Goal: Contribute content: Add original content to the website for others to see

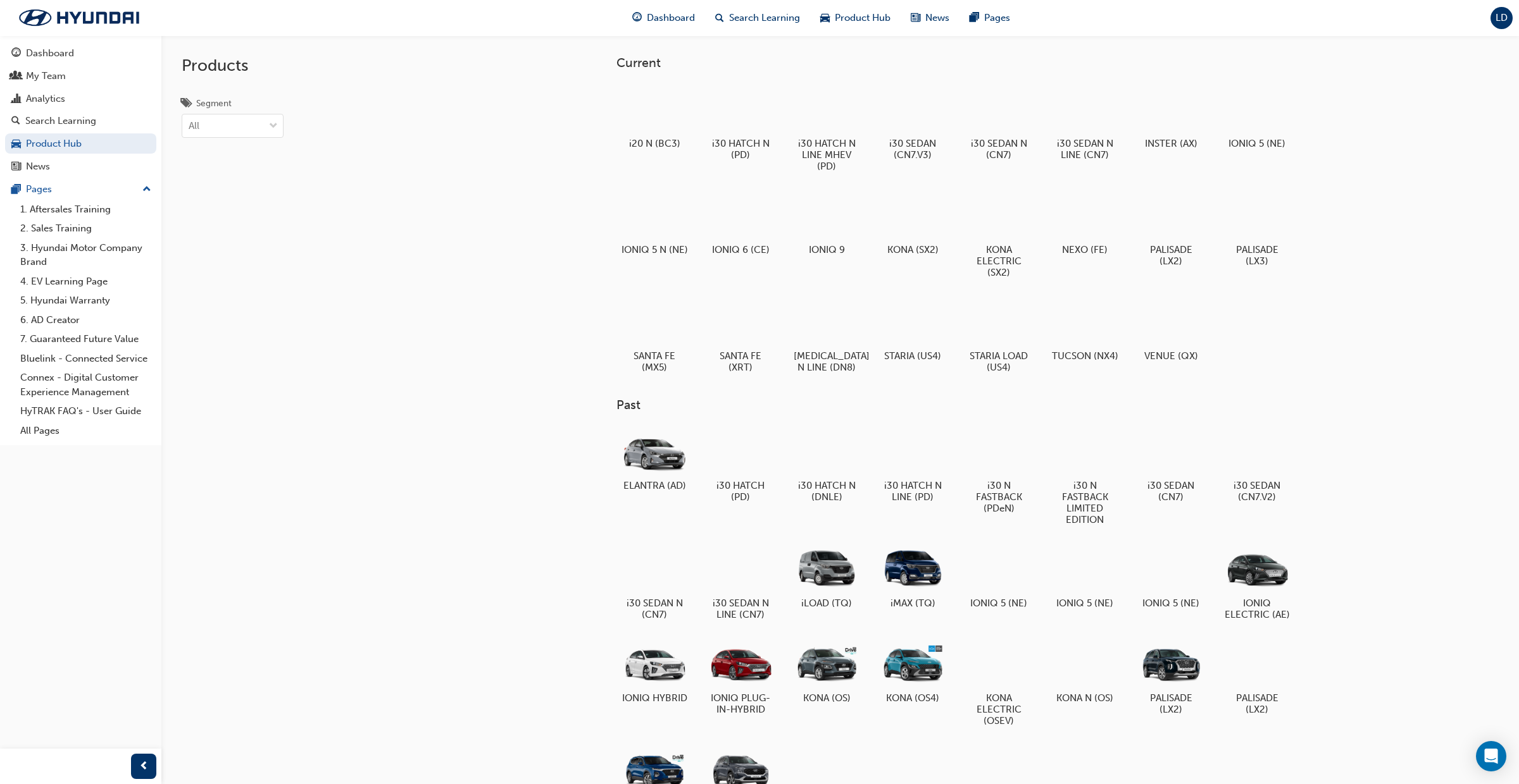
click at [1504, 24] on div "LD" at bounding box center [1501, 18] width 22 height 22
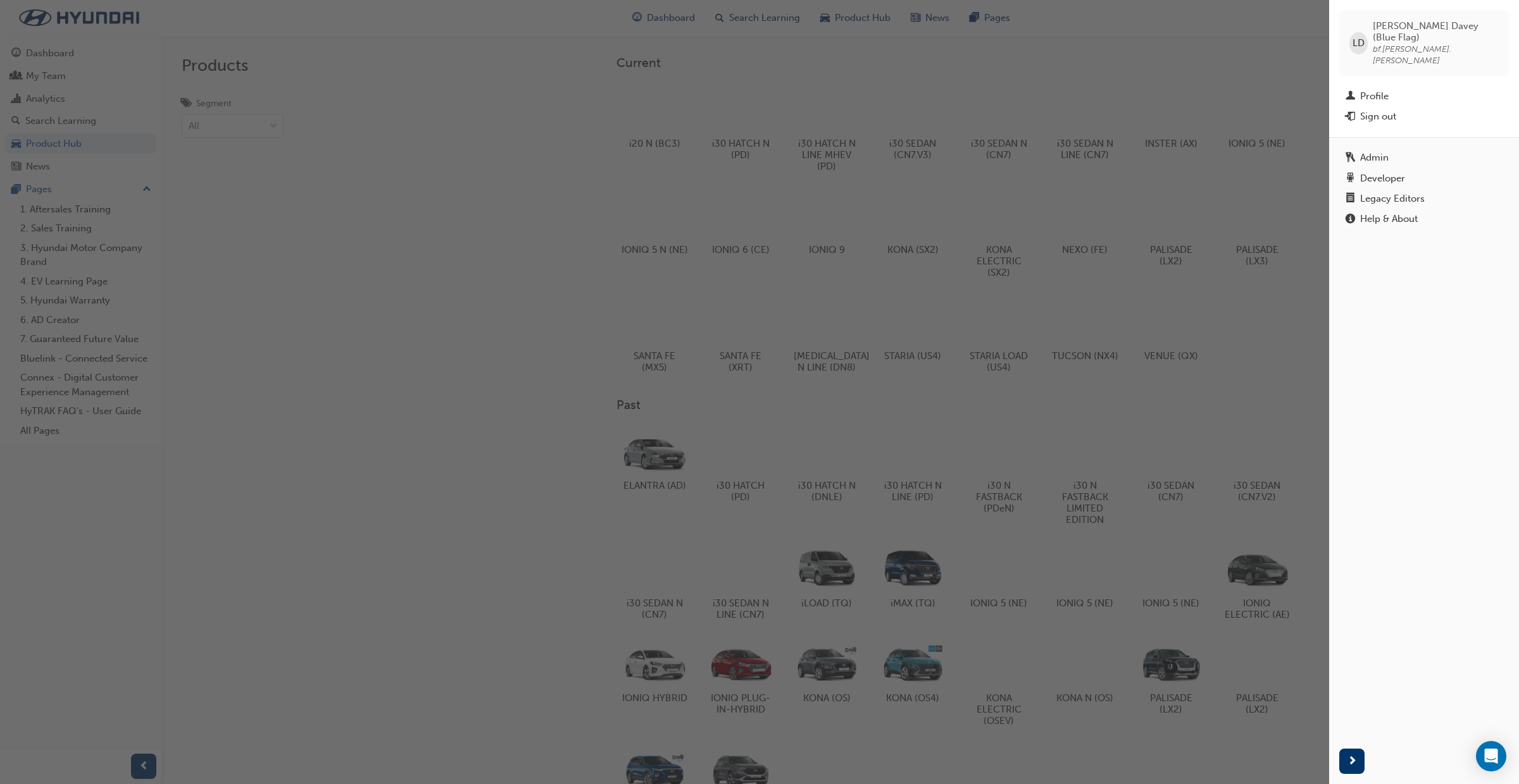
click at [1384, 194] on div "Legacy Editors" at bounding box center [1392, 199] width 65 height 11
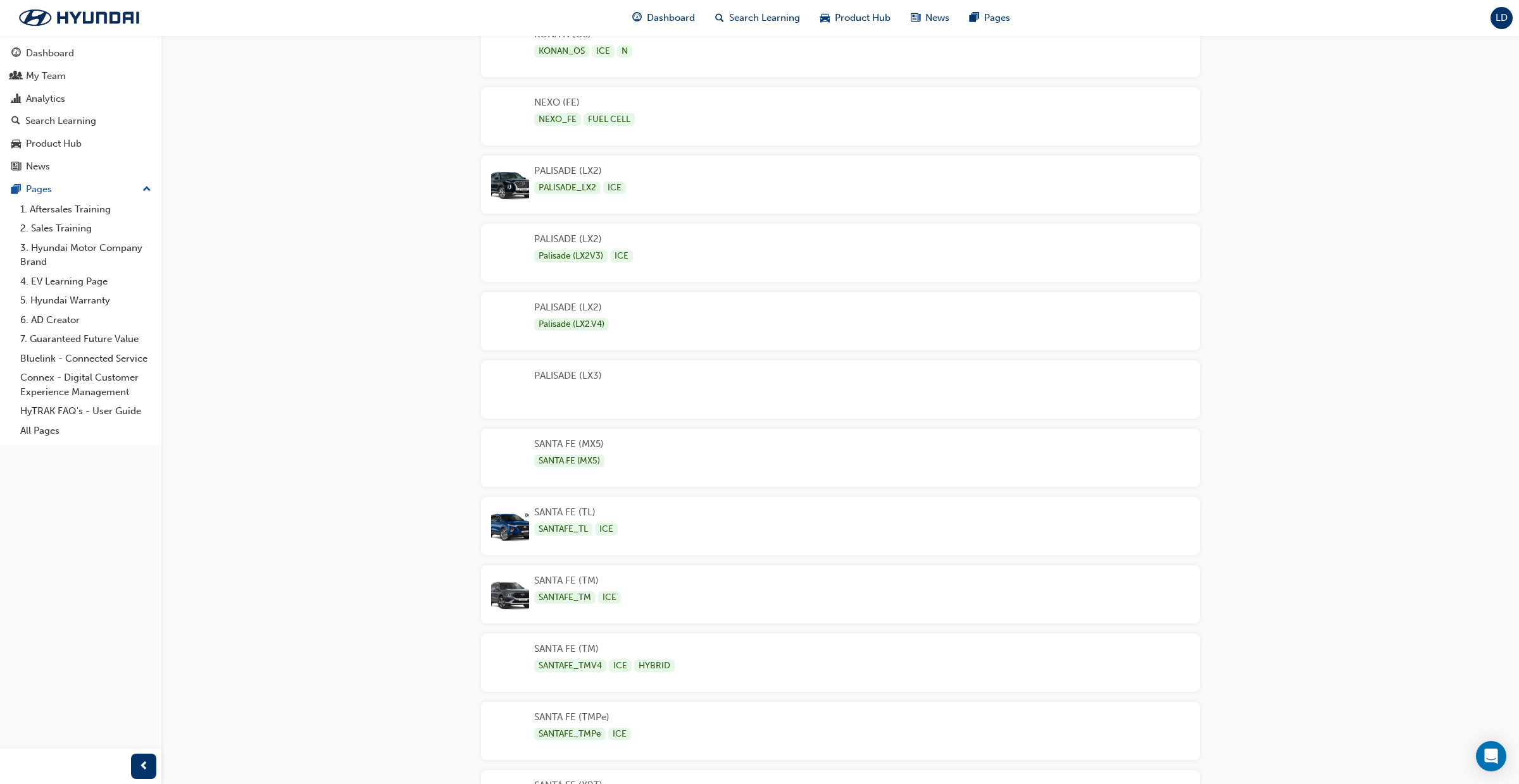
scroll to position [2397, 0]
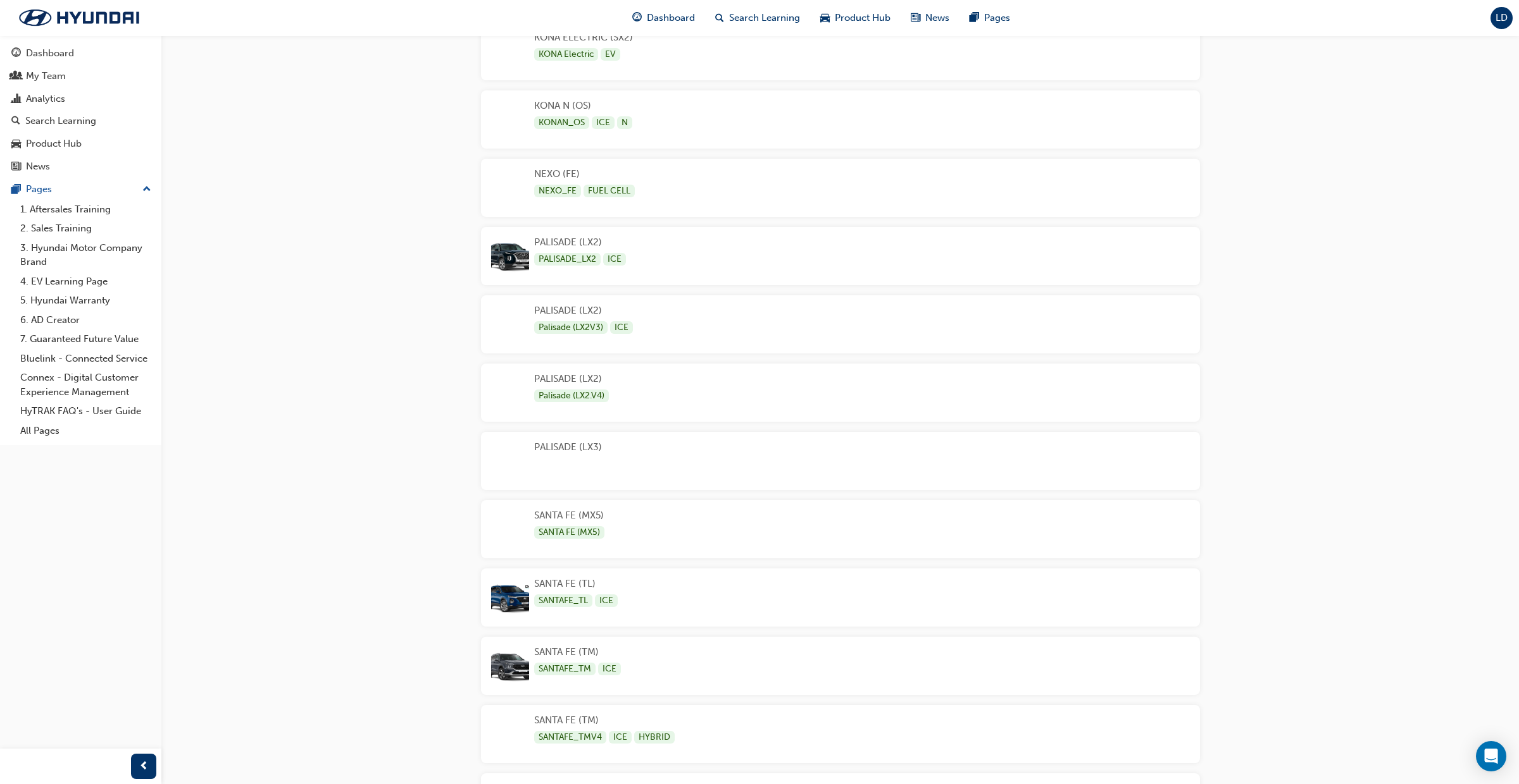
click at [687, 441] on div "PALISADE (LX3)" at bounding box center [840, 461] width 719 height 58
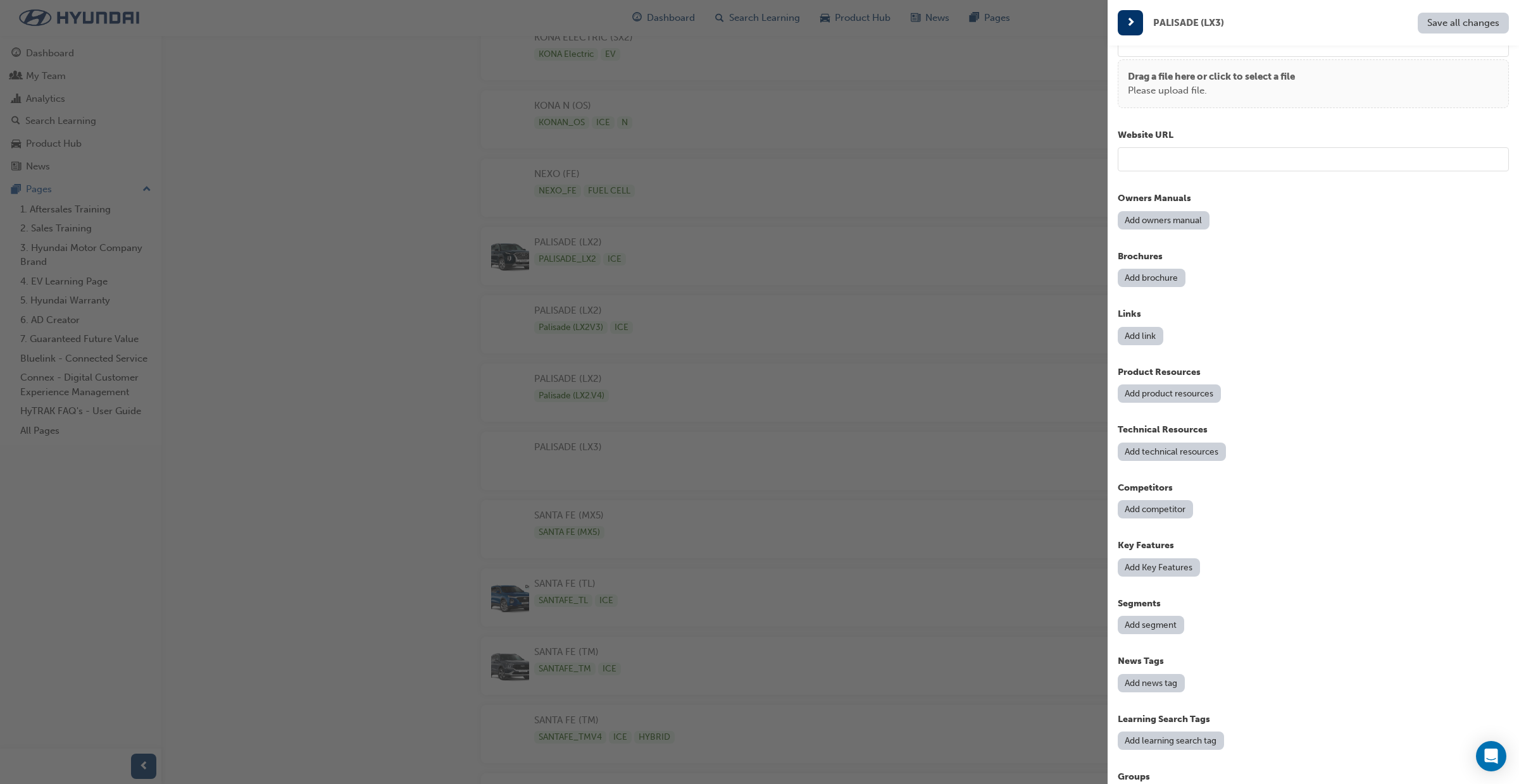
scroll to position [1087, 0]
click at [1165, 393] on button "Add product resources" at bounding box center [1168, 392] width 103 height 18
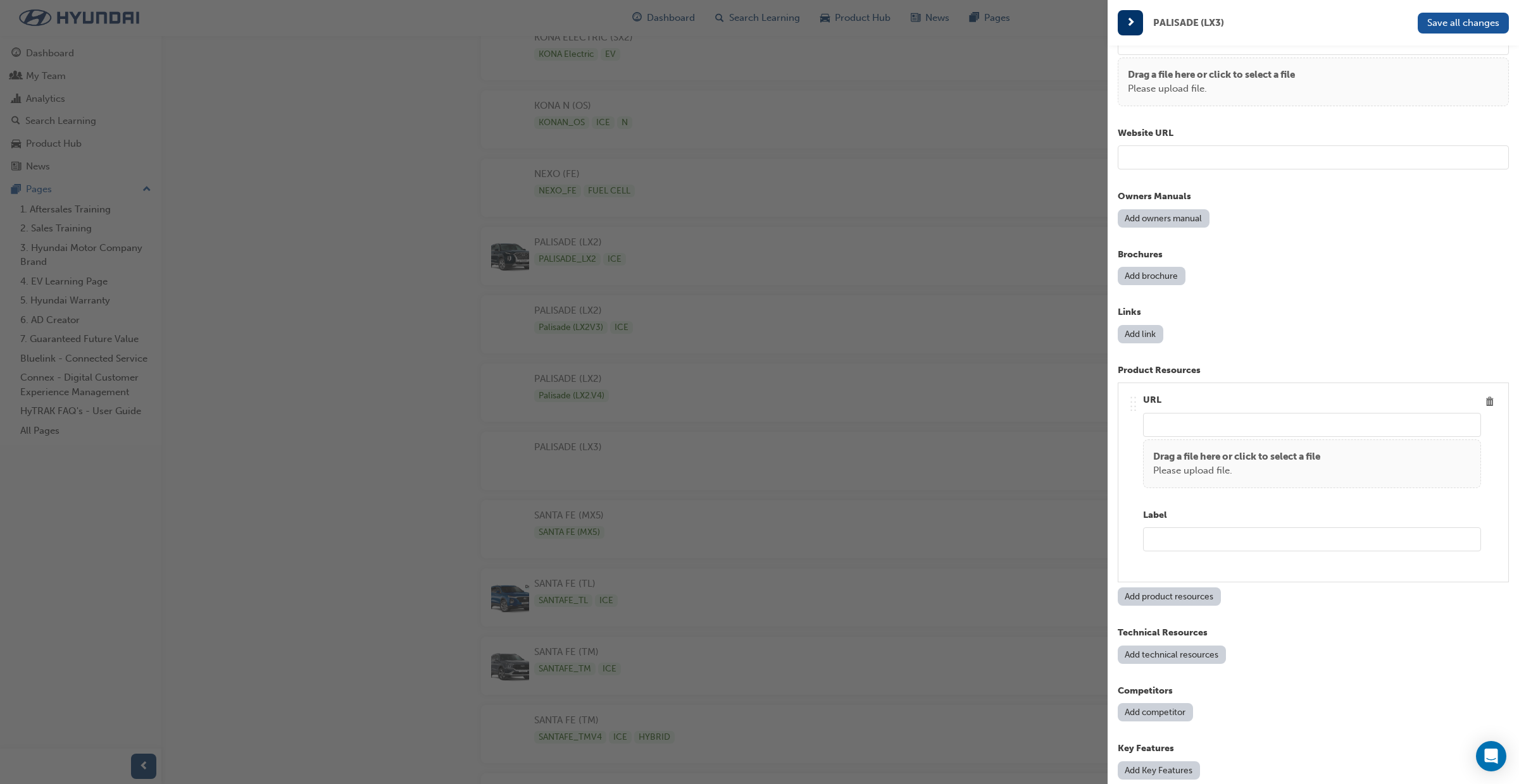
click at [1178, 421] on input "url" at bounding box center [1312, 425] width 338 height 24
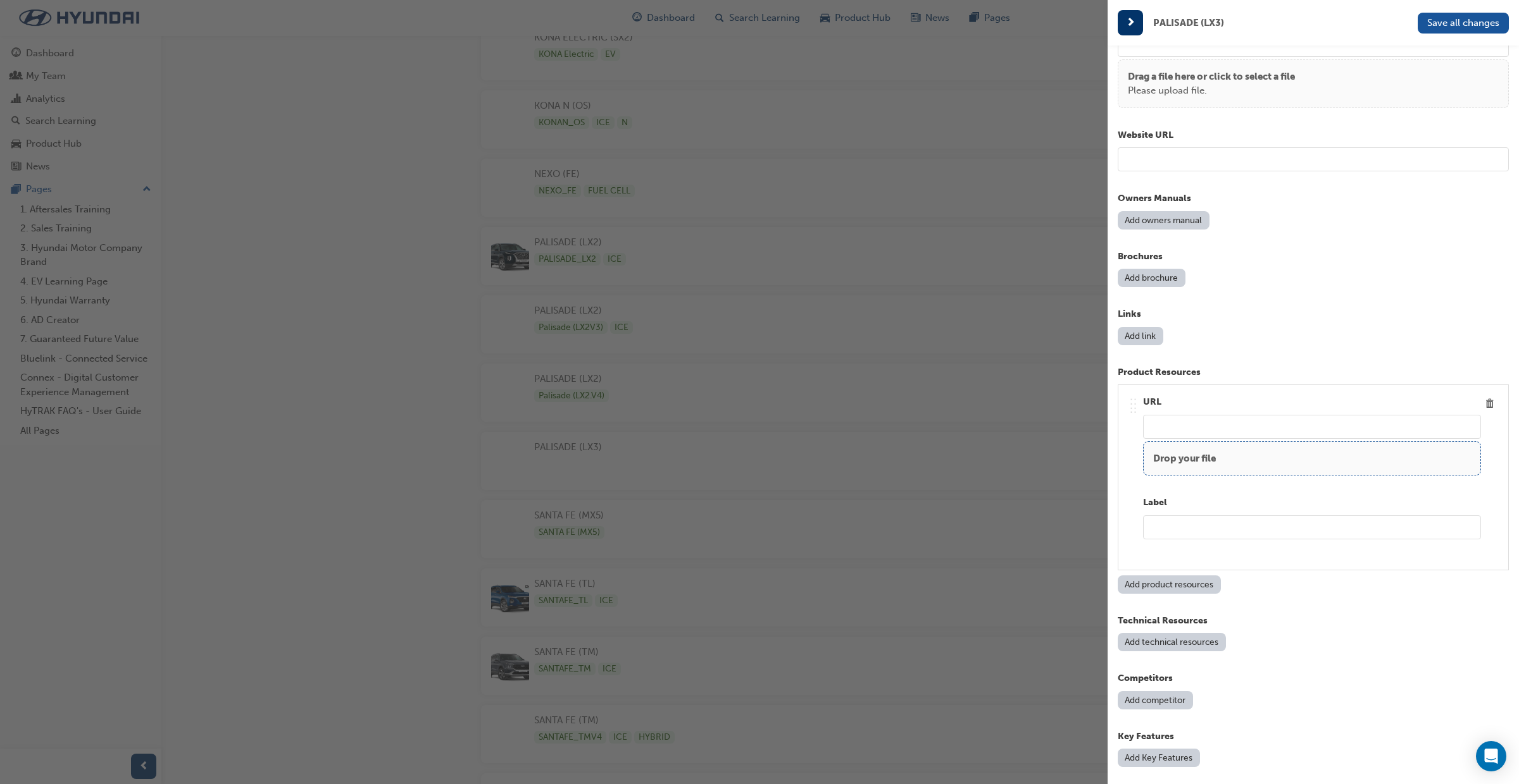
scroll to position [1083, 0]
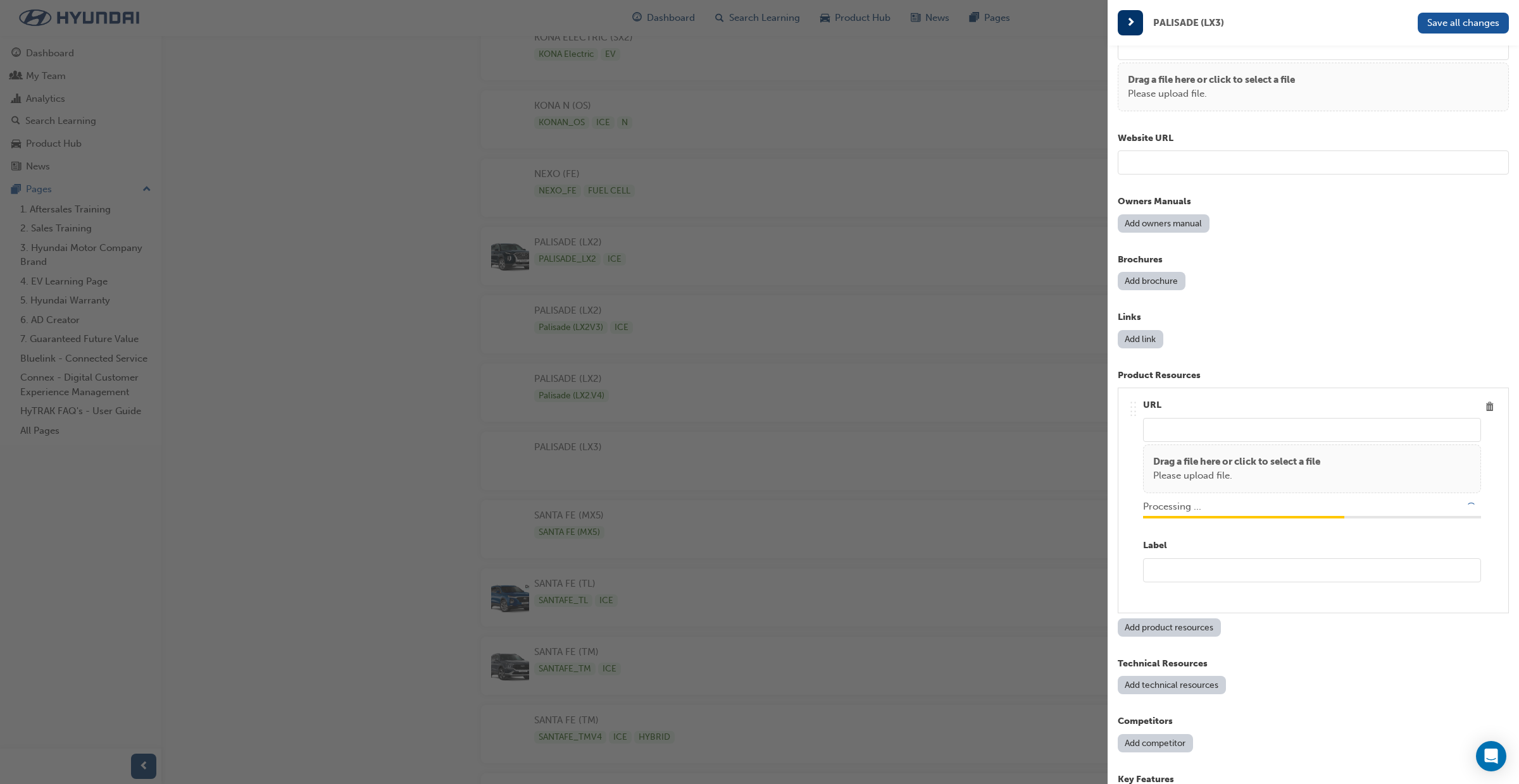
type input "/upload/eae6168b-034f-4d3e-9653-d579dbafe2f1.pdf"
click at [1150, 572] on input "text" at bounding box center [1312, 571] width 338 height 24
paste input "2026 Palisade - PRE-25-05 Preliminary Product Bulletin"
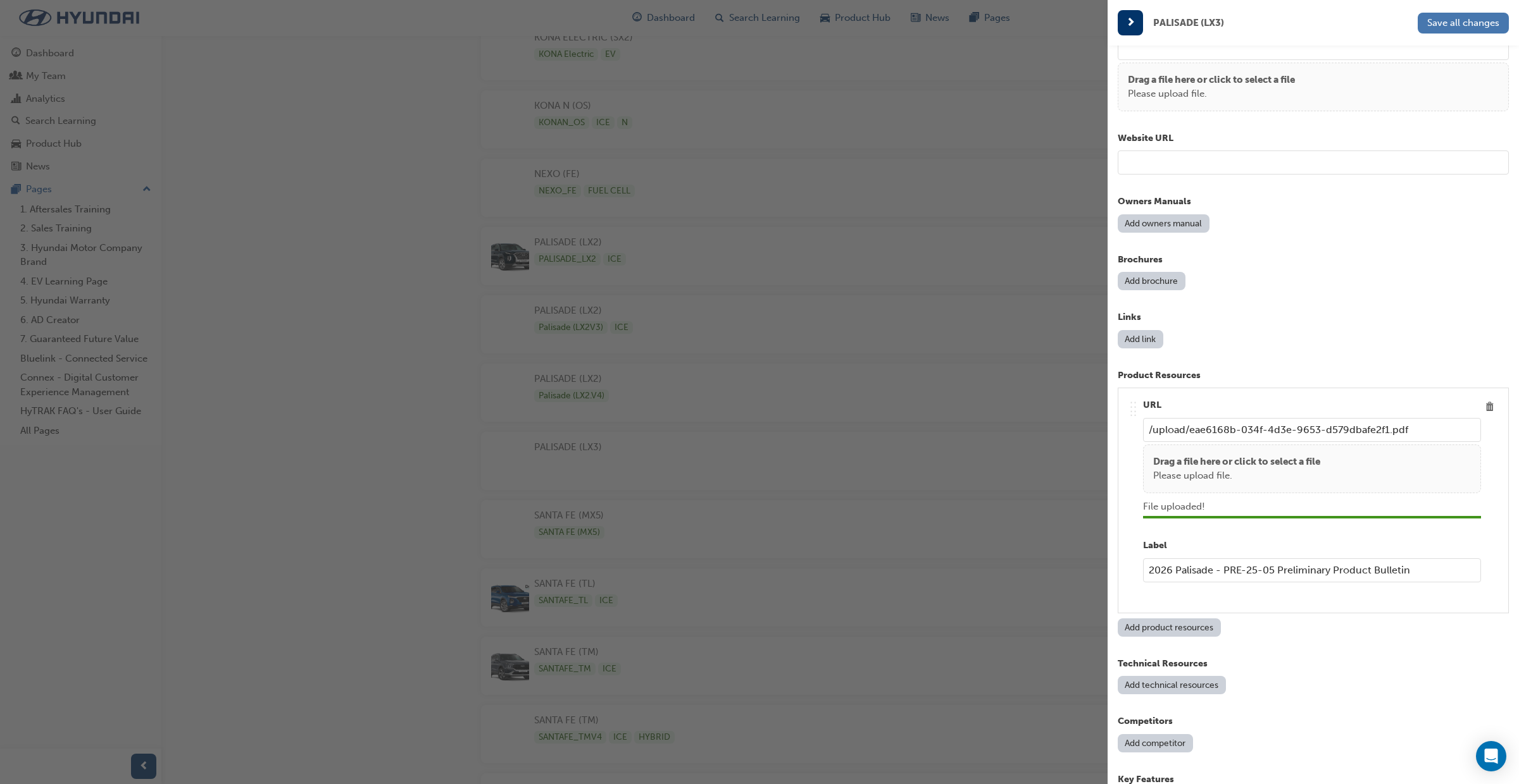
type input "2026 Palisade - PRE-25-05 Preliminary Product Bulletin"
drag, startPoint x: 1441, startPoint y: 27, endPoint x: 1438, endPoint y: 34, distance: 7.6
click at [1441, 27] on span "Save all changes" at bounding box center [1463, 23] width 72 height 12
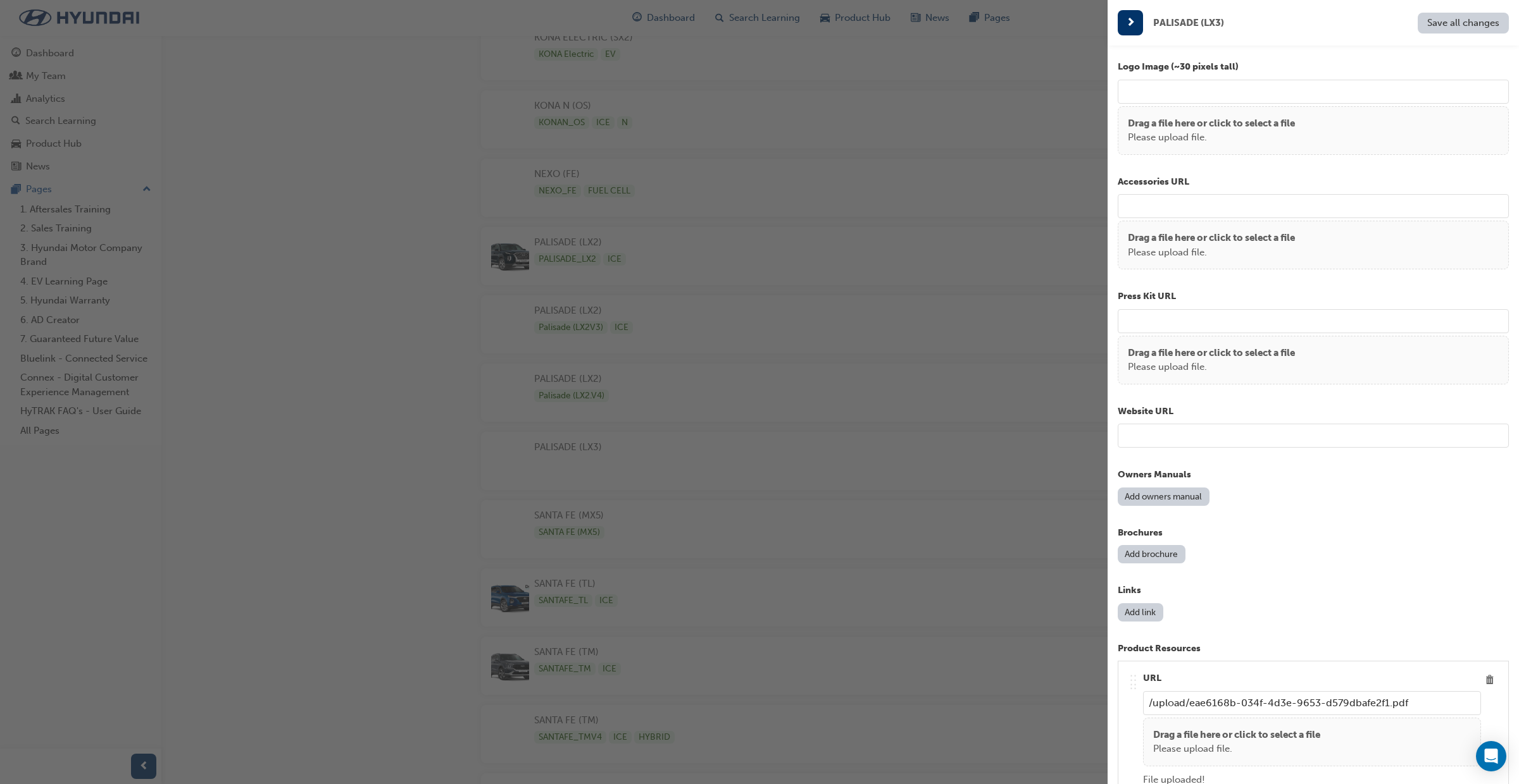
scroll to position [697, 0]
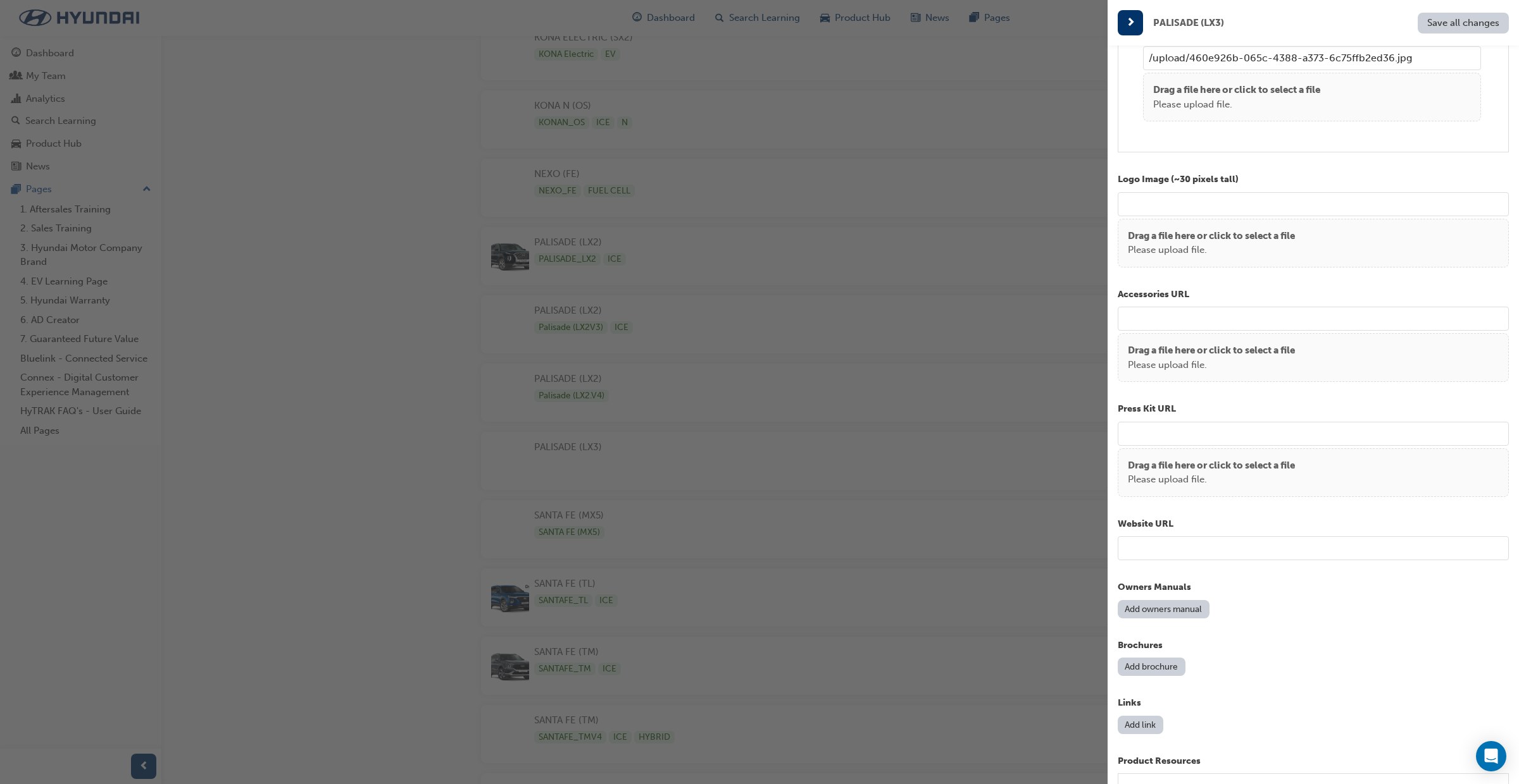
click at [930, 136] on div "button" at bounding box center [554, 392] width 1107 height 784
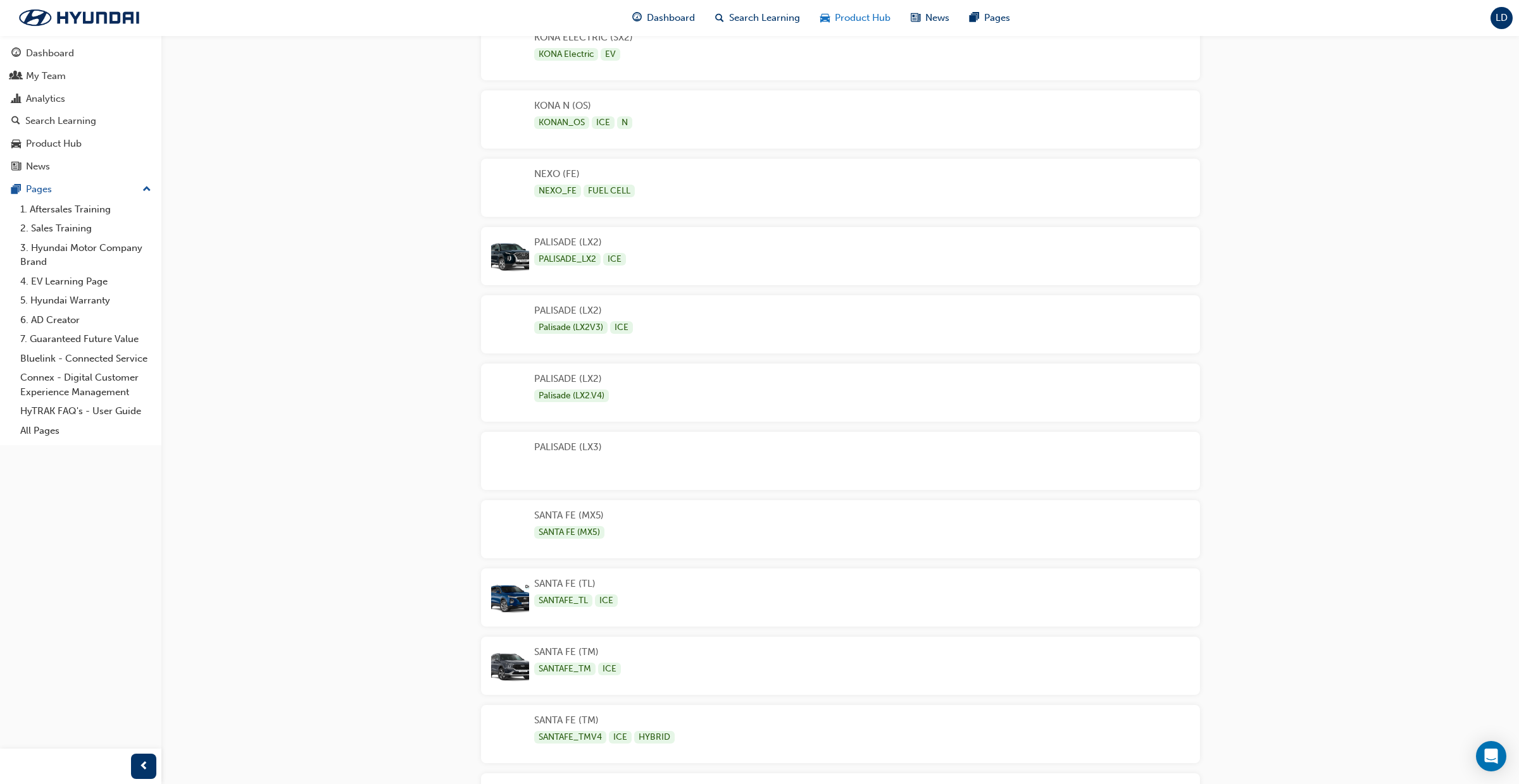
click at [859, 17] on span "Product Hub" at bounding box center [862, 18] width 55 height 15
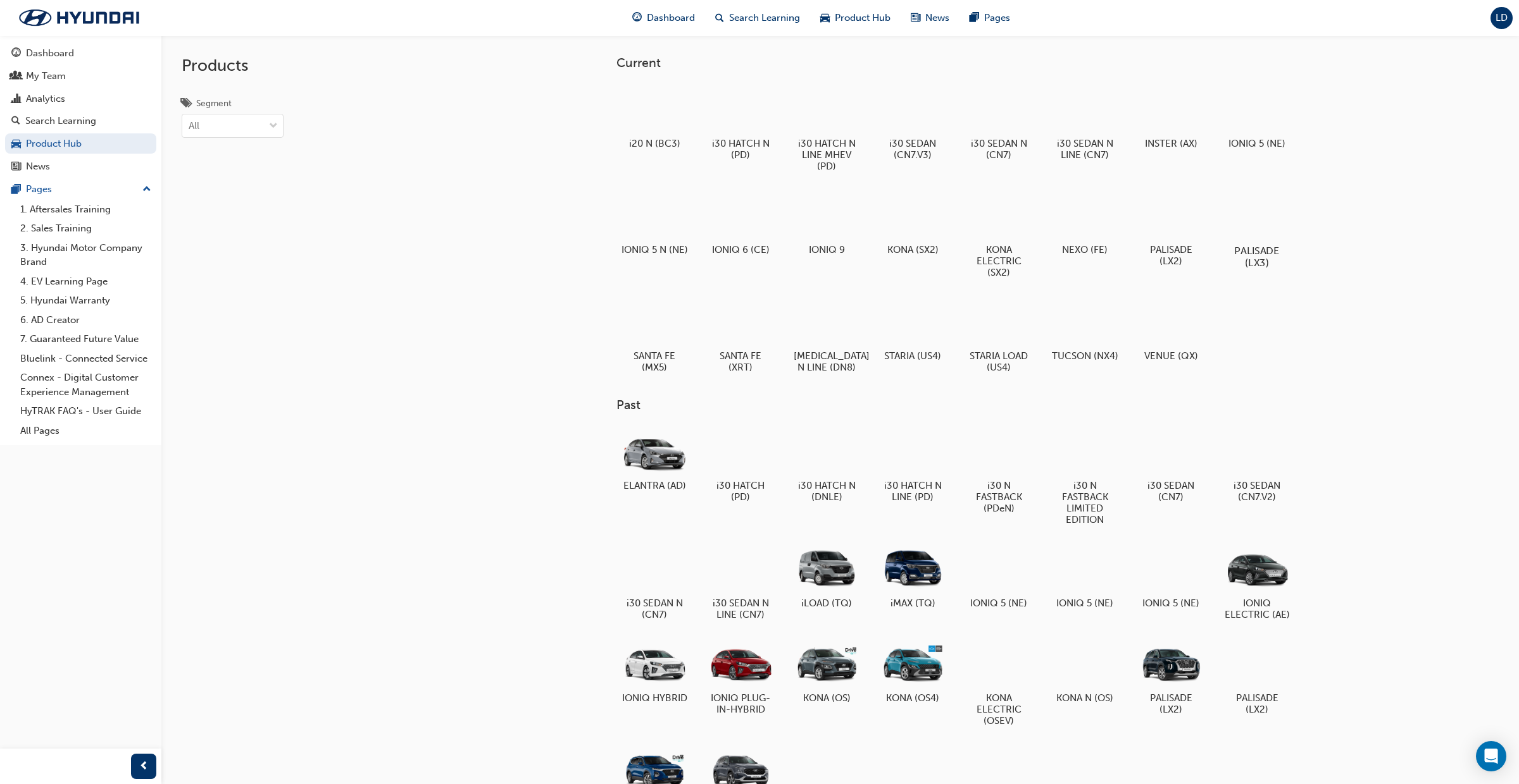
click at [1267, 213] on div at bounding box center [1255, 214] width 70 height 51
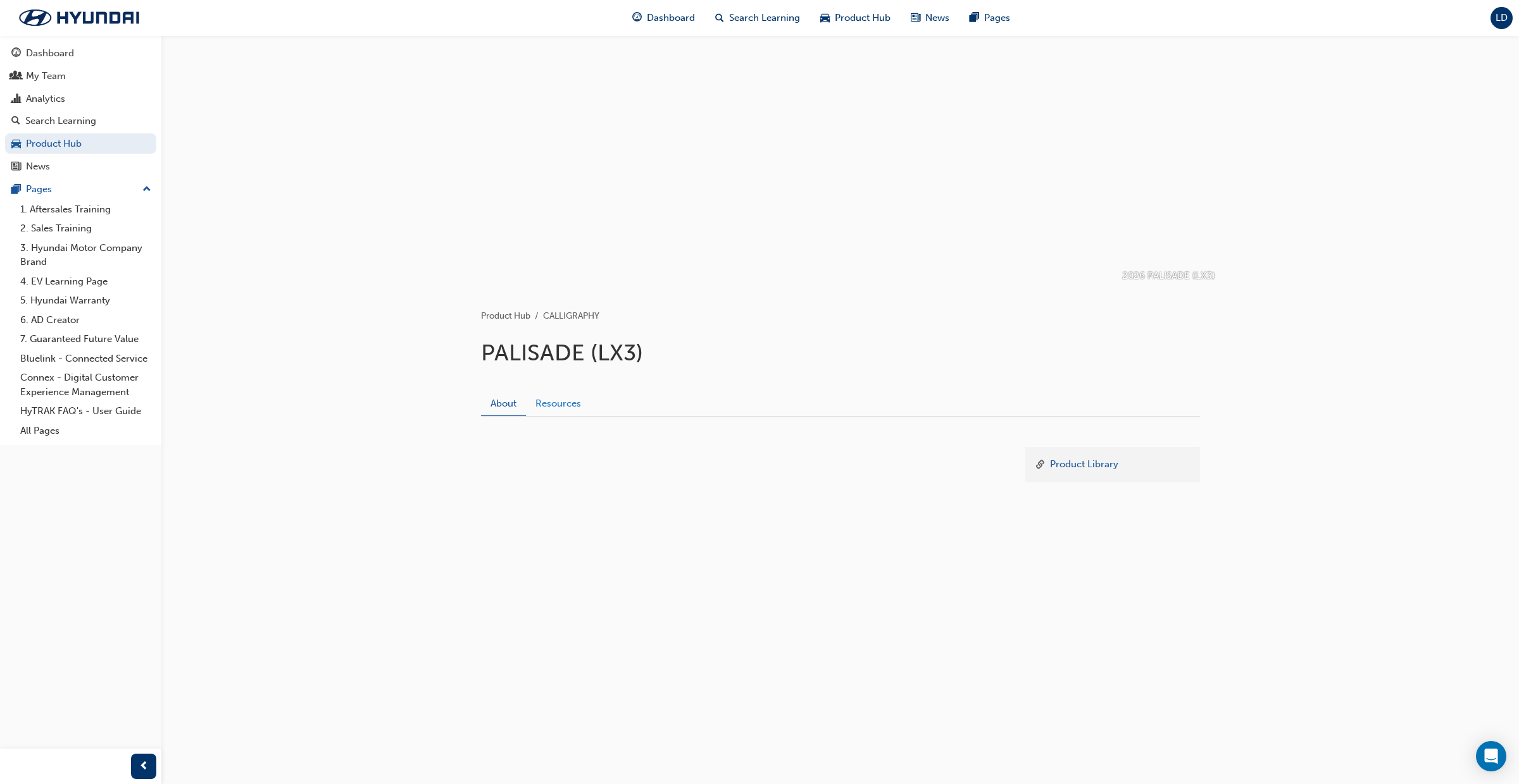
drag, startPoint x: 559, startPoint y: 408, endPoint x: 567, endPoint y: 410, distance: 8.2
click at [559, 409] on link "Resources" at bounding box center [557, 403] width 65 height 24
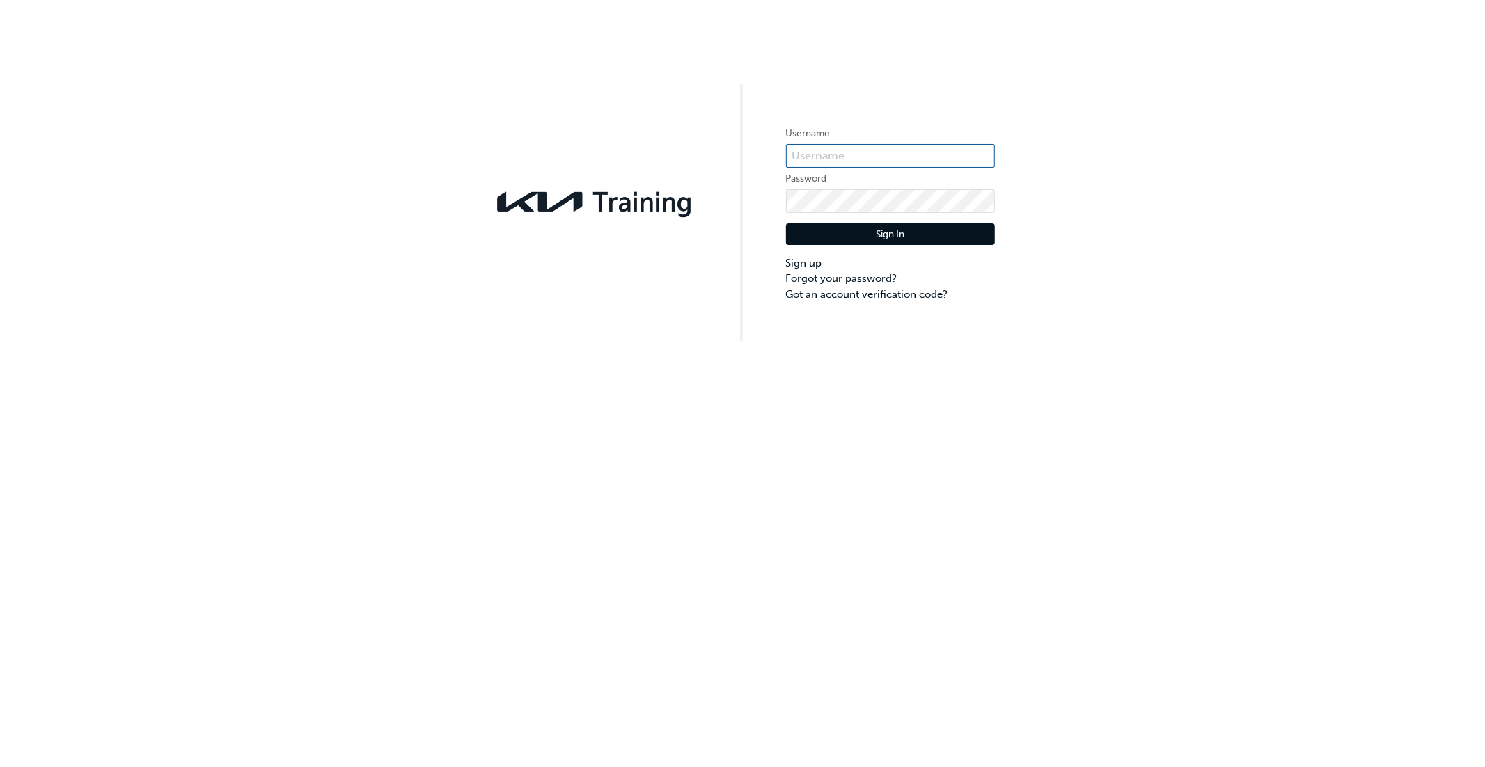
click at [825, 150] on input "text" at bounding box center [890, 156] width 209 height 24
type input "bf.[PERSON_NAME].[PERSON_NAME]"
click at [927, 235] on button "Sign In" at bounding box center [890, 234] width 209 height 22
